Goal: Complete application form

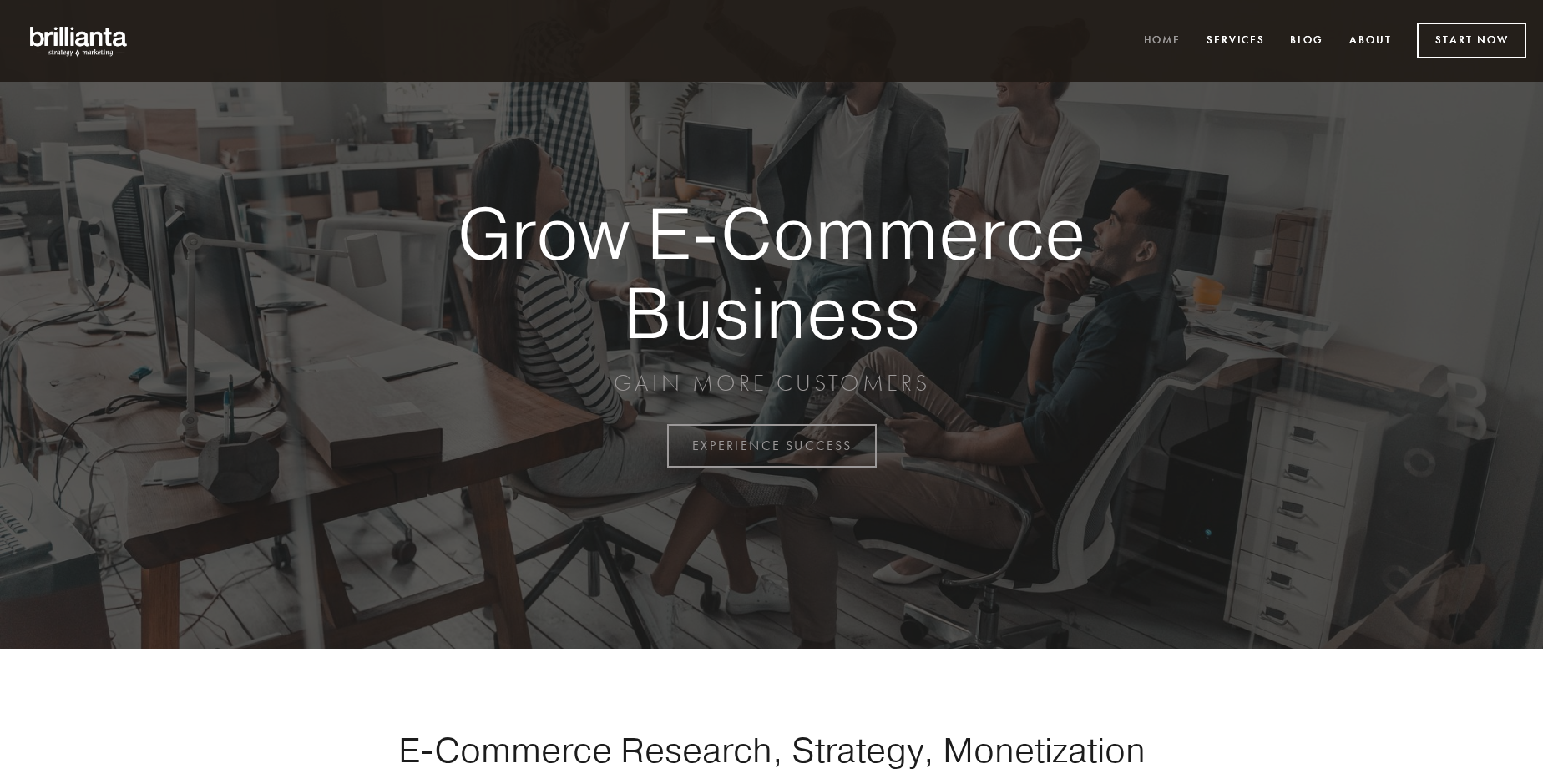
scroll to position [4375, 0]
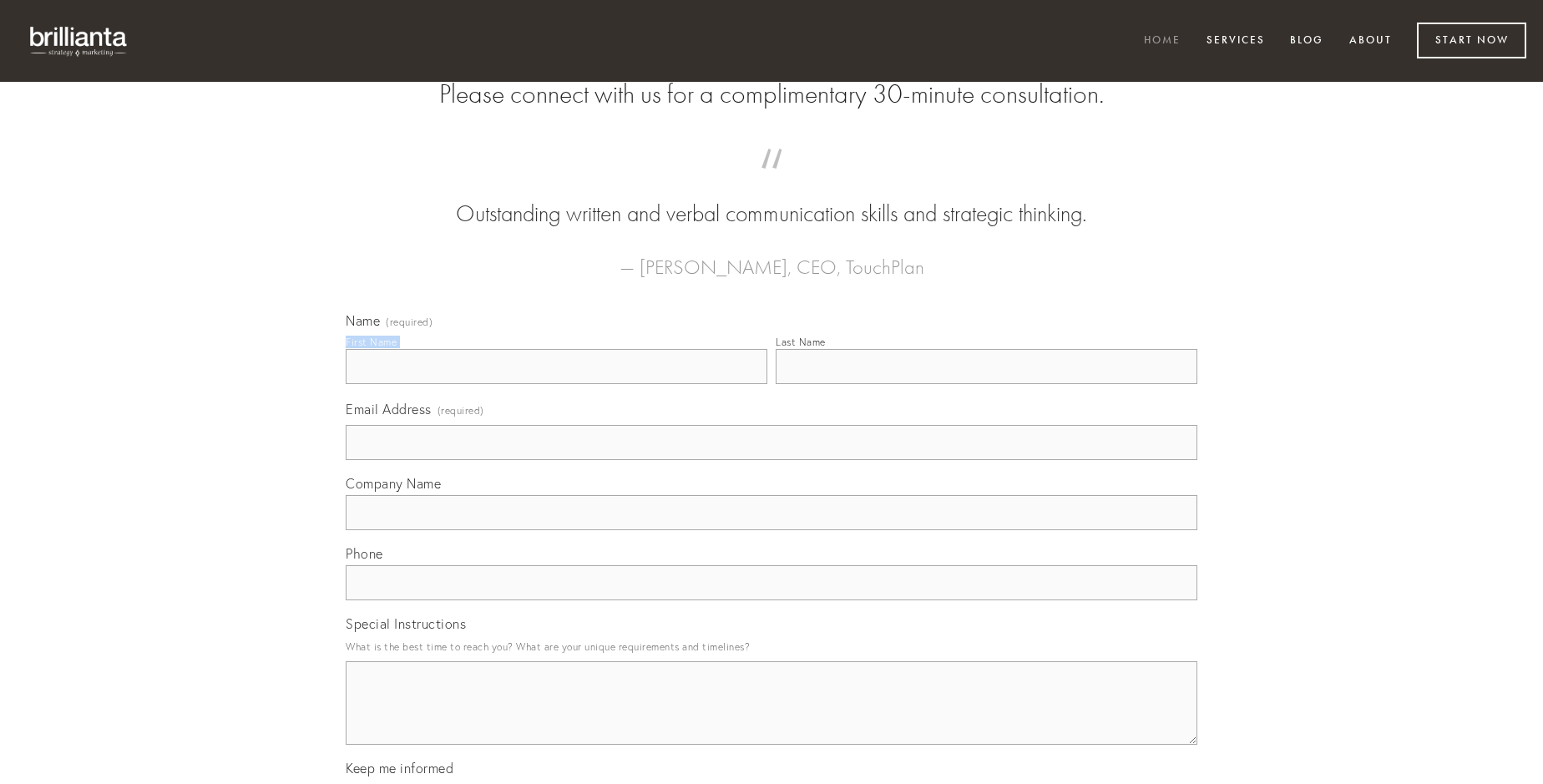
type input "[PERSON_NAME]"
click at [986, 384] on input "Last Name" at bounding box center [986, 366] width 421 height 35
type input "[PERSON_NAME]"
click at [771, 460] on input "Email Address (required)" at bounding box center [771, 442] width 852 height 35
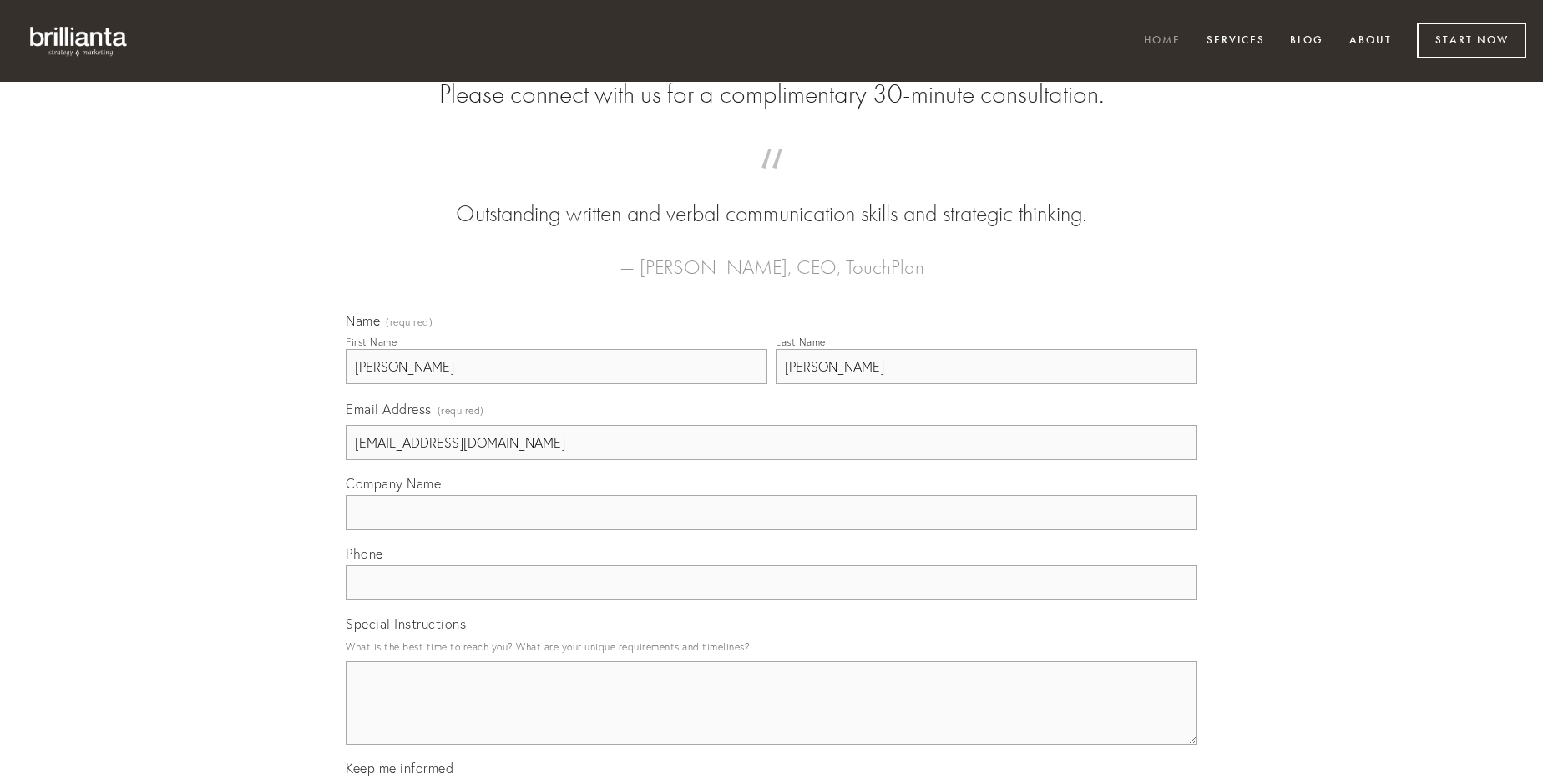
type input "[EMAIL_ADDRESS][DOMAIN_NAME]"
click at [771, 530] on input "Company Name" at bounding box center [771, 512] width 852 height 35
type input "cohaero"
click at [771, 600] on input "text" at bounding box center [771, 583] width 852 height 35
click at [771, 717] on textarea "Special Instructions" at bounding box center [771, 703] width 852 height 83
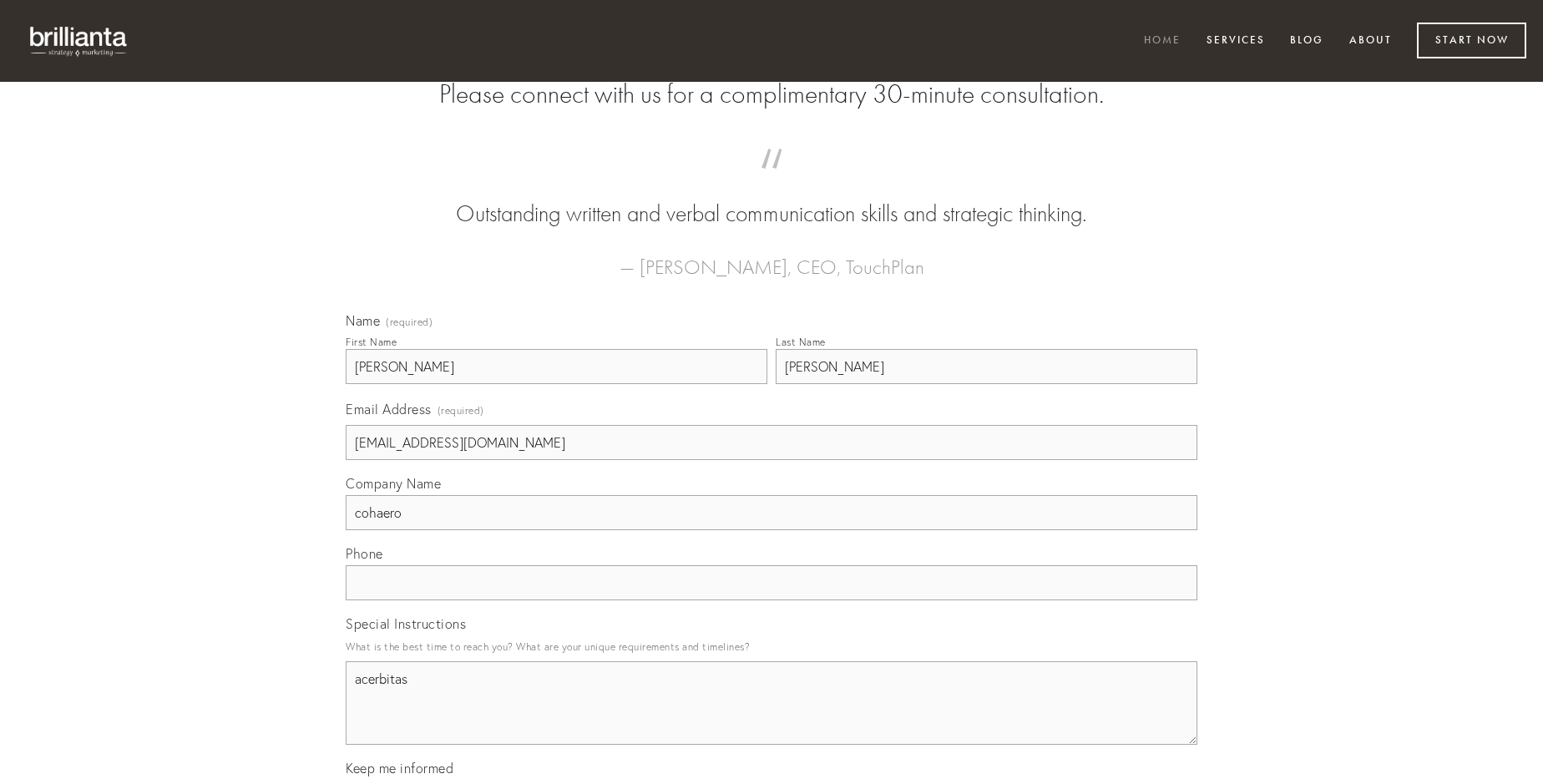
type textarea "acerbitas"
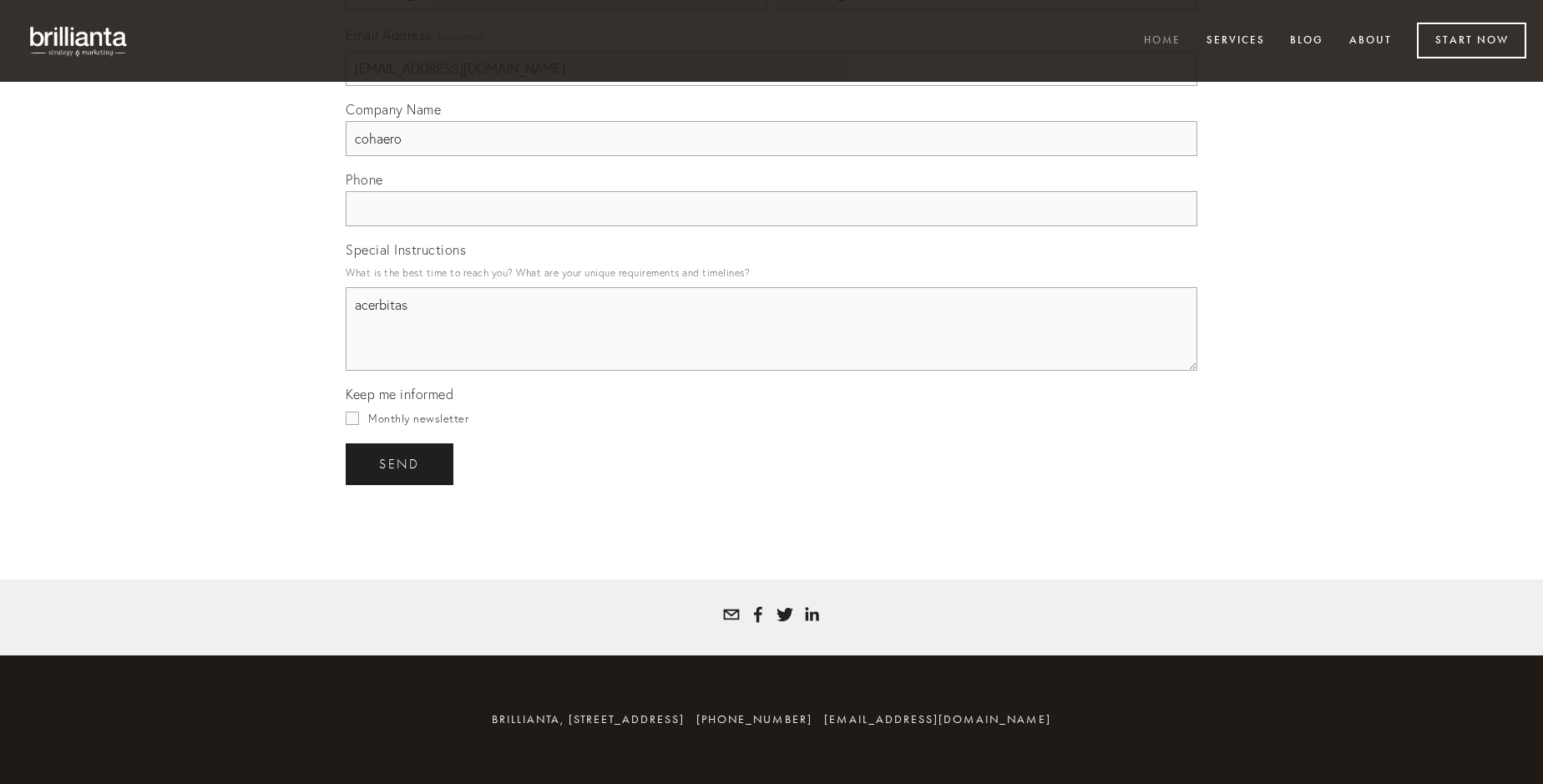
click at [400, 463] on span "send" at bounding box center [400, 463] width 41 height 15
